Goal: Obtain resource: Obtain resource

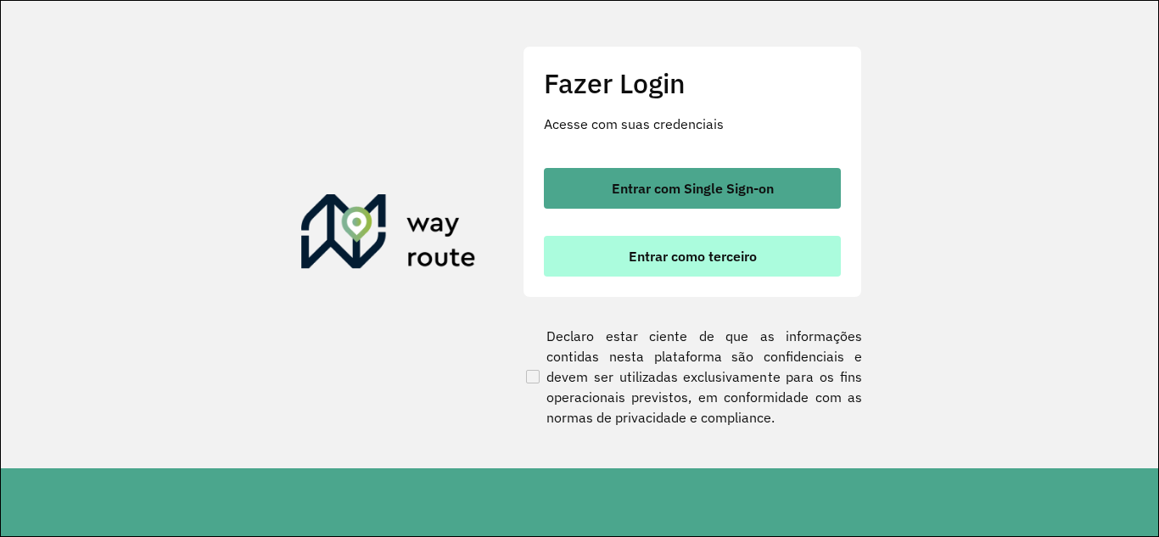
click at [696, 254] on span "Entrar como terceiro" at bounding box center [692, 256] width 128 height 14
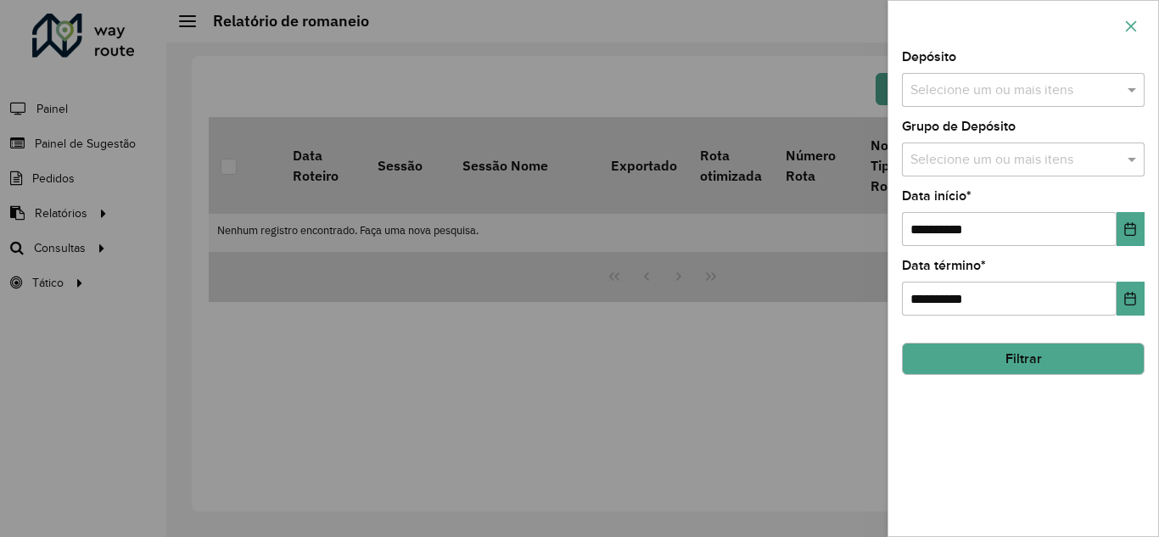
click at [1139, 28] on button "button" at bounding box center [1130, 26] width 27 height 27
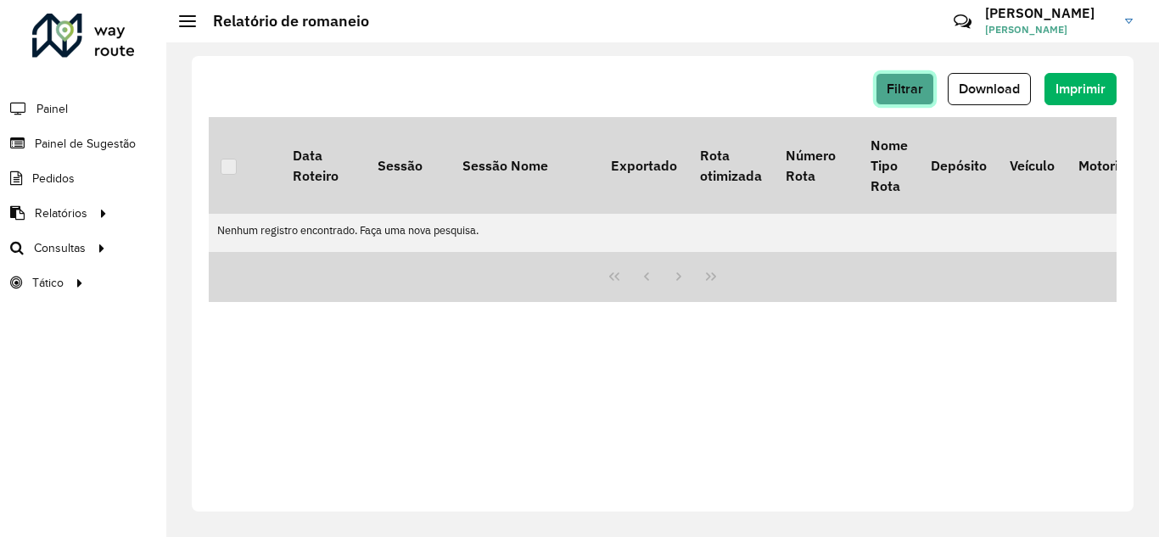
click at [911, 92] on span "Filtrar" at bounding box center [904, 88] width 36 height 14
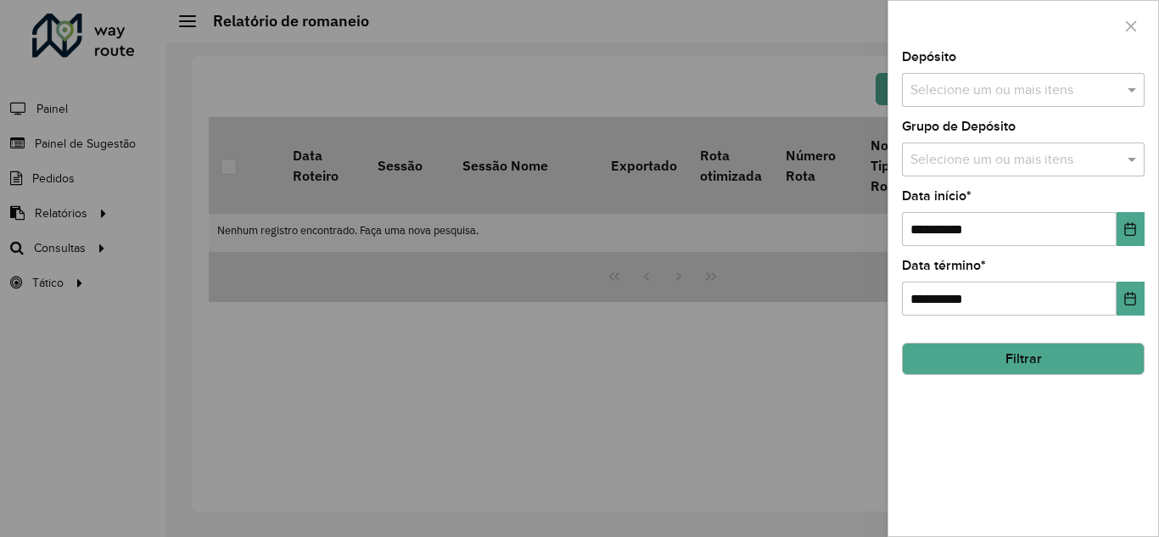
click at [1049, 83] on input "text" at bounding box center [1014, 91] width 217 height 20
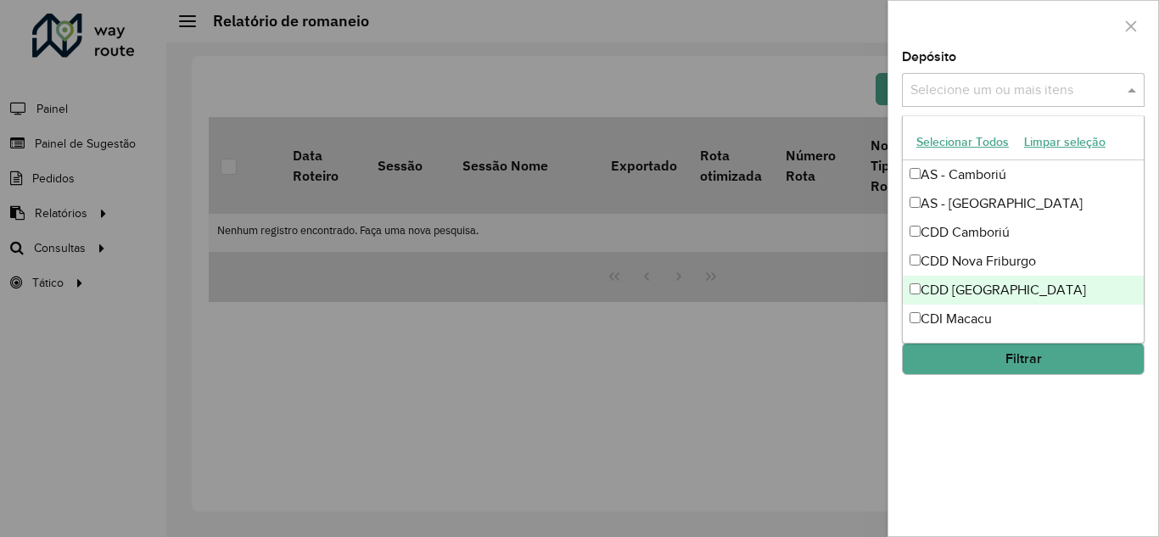
click at [966, 286] on div "CDD [GEOGRAPHIC_DATA]" at bounding box center [1022, 290] width 241 height 29
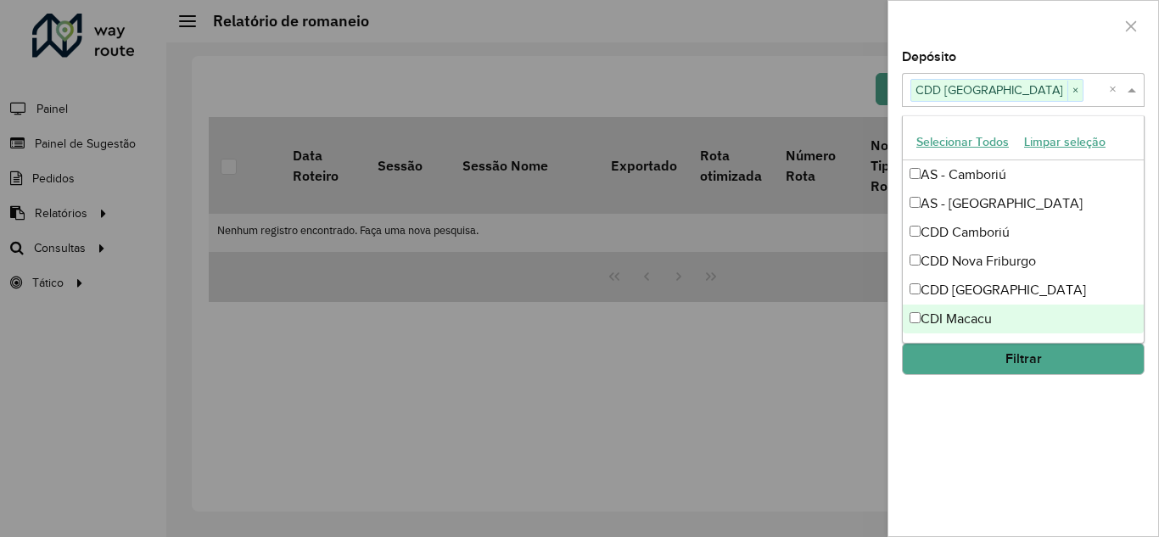
click at [1017, 364] on button "Filtrar" at bounding box center [1023, 359] width 243 height 32
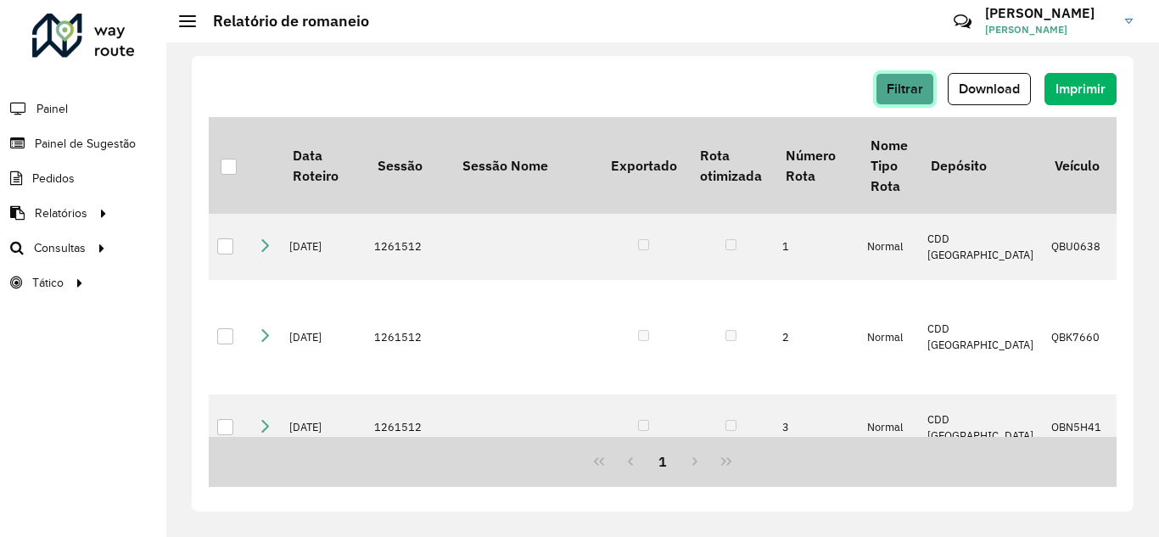
click at [897, 87] on span "Filtrar" at bounding box center [904, 88] width 36 height 14
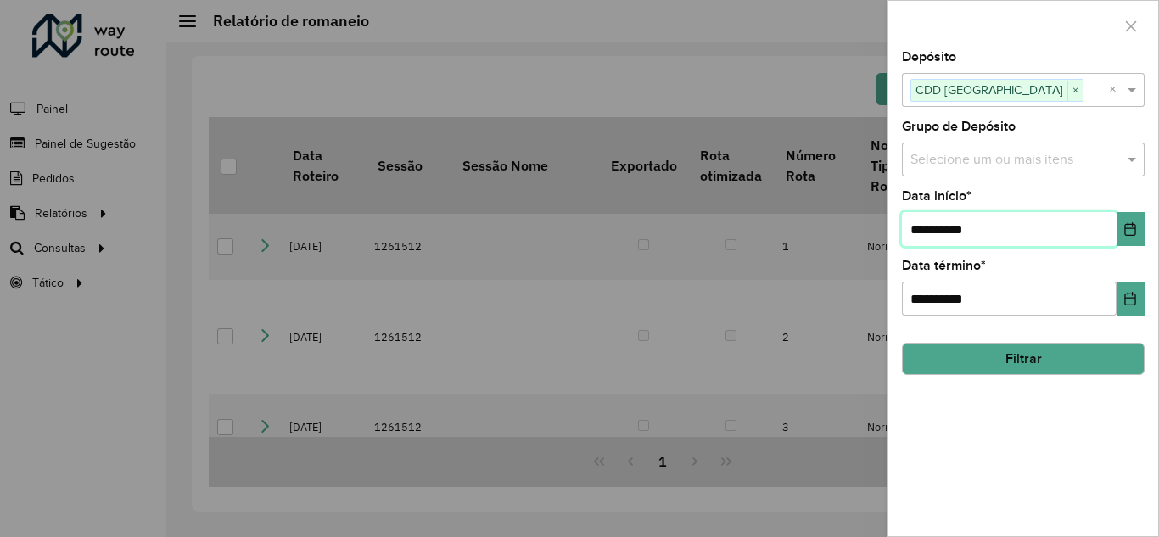
click at [920, 224] on input "**********" at bounding box center [1009, 229] width 215 height 34
click at [1123, 236] on icon "Choose Date" at bounding box center [1130, 229] width 14 height 14
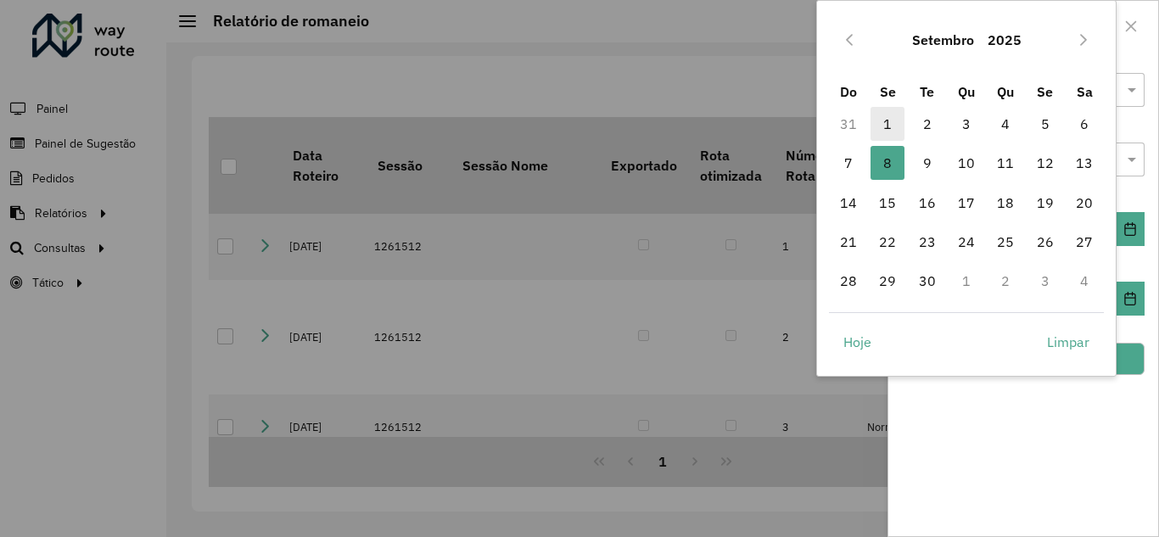
click at [882, 120] on span "1" at bounding box center [887, 124] width 34 height 34
type input "**********"
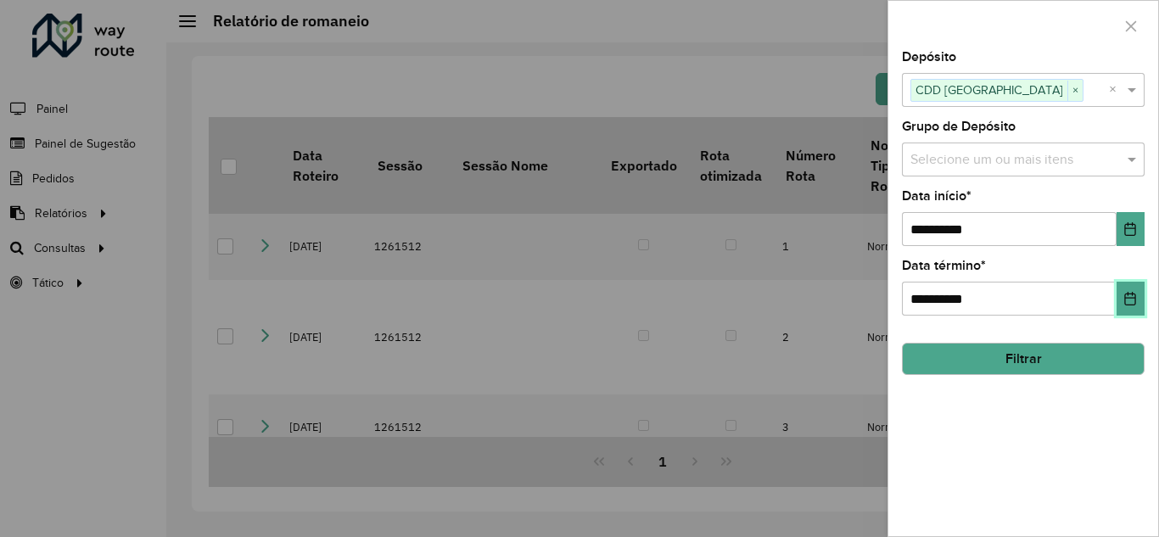
click at [1126, 299] on icon "Choose Date" at bounding box center [1130, 299] width 11 height 14
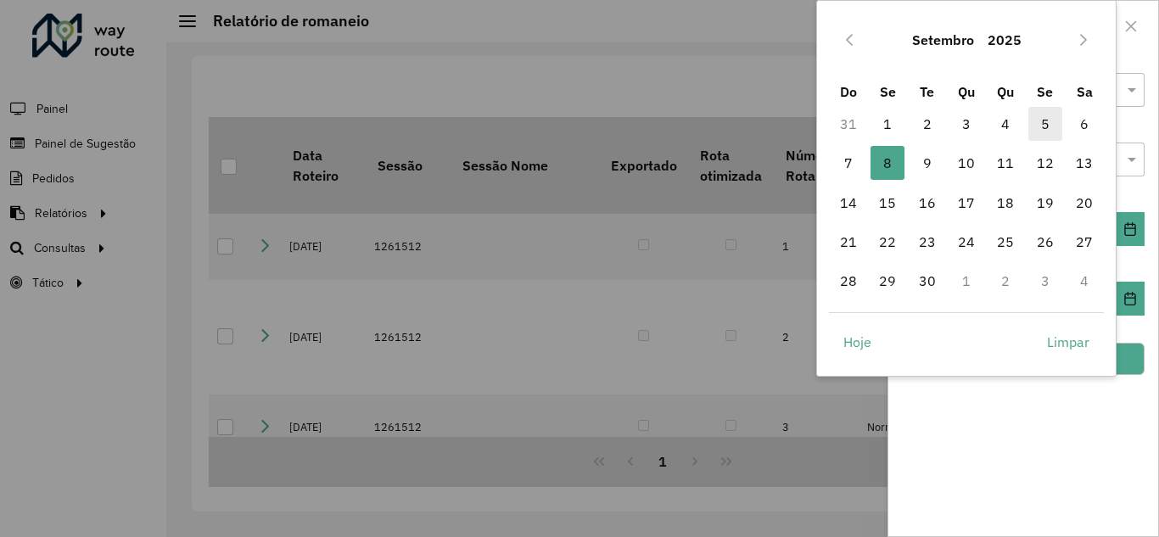
click at [1053, 123] on span "5" at bounding box center [1045, 124] width 34 height 34
type input "**********"
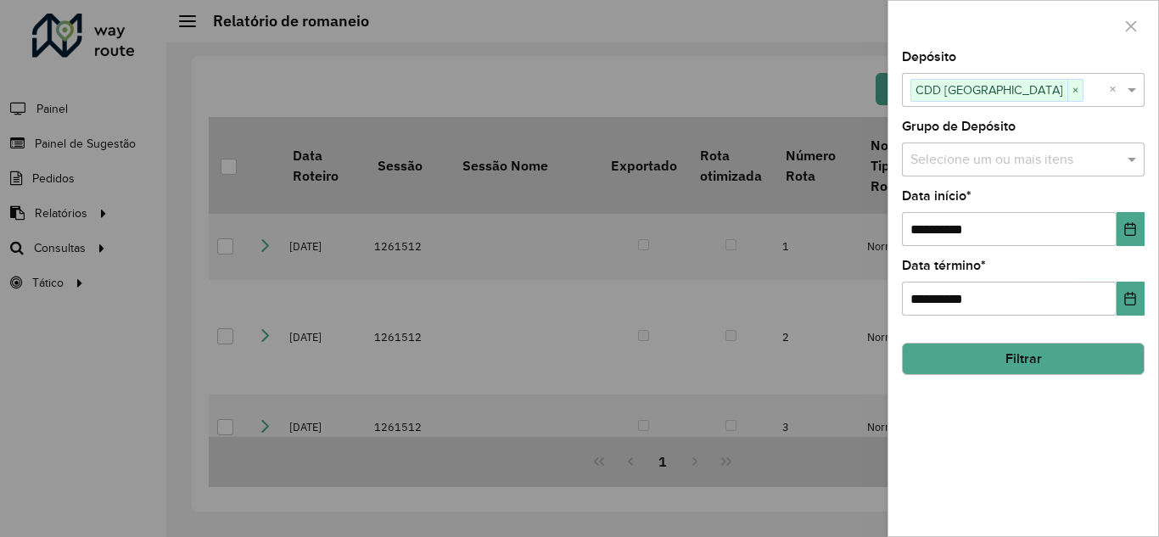
click at [1052, 349] on button "Filtrar" at bounding box center [1023, 359] width 243 height 32
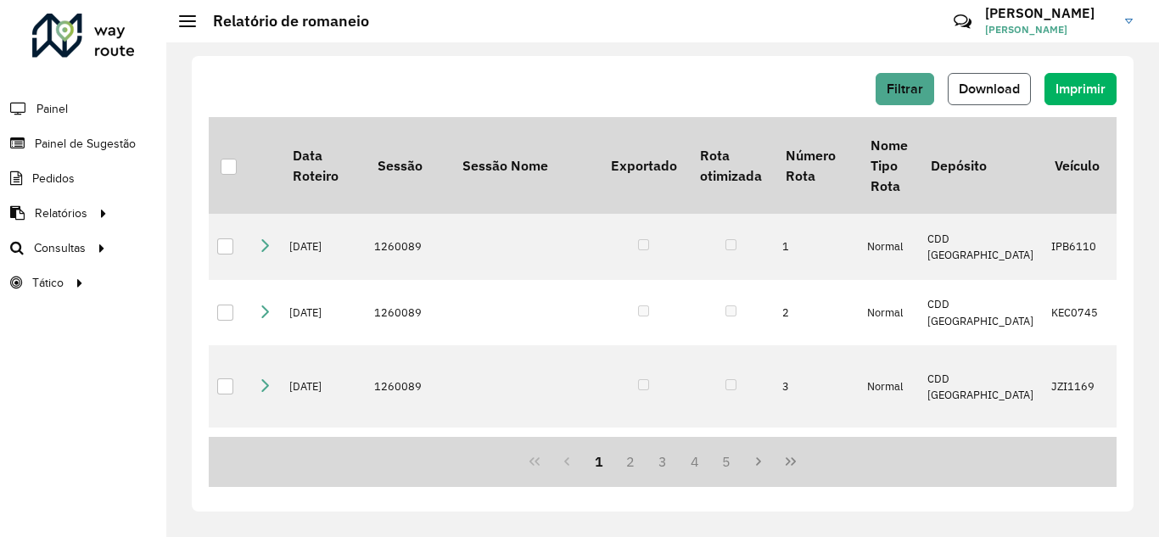
click at [971, 87] on span "Download" at bounding box center [988, 88] width 61 height 14
